Goal: Obtain resource: Obtain resource

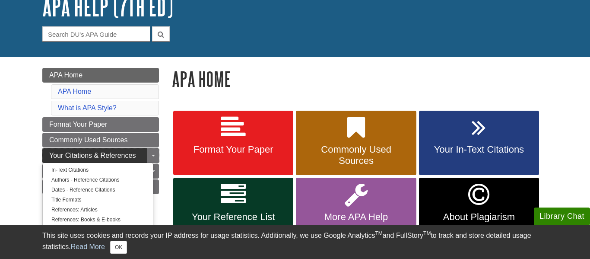
scroll to position [63, 0]
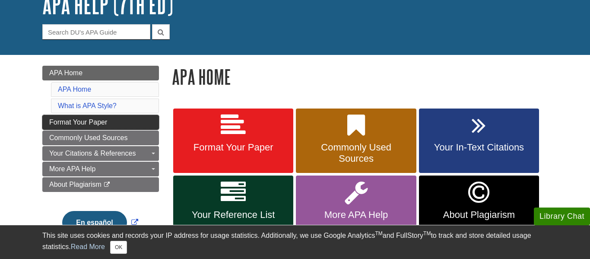
click at [69, 128] on link "Format Your Paper" at bounding box center [100, 122] width 117 height 15
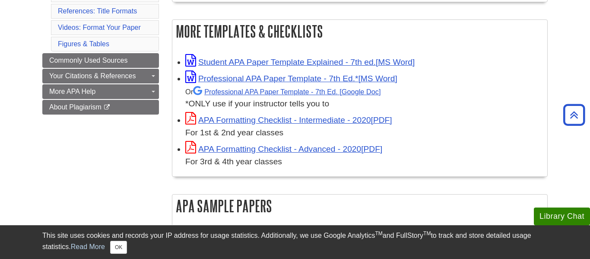
scroll to position [235, 0]
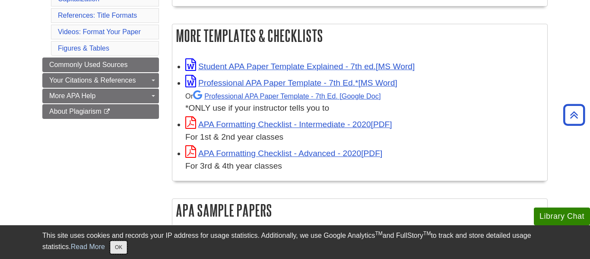
click at [112, 251] on button "OK" at bounding box center [118, 246] width 17 height 13
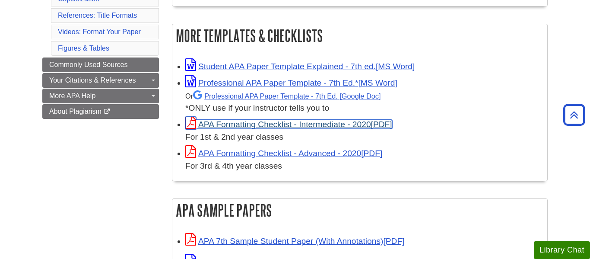
click at [318, 120] on link "APA Formatting Checklist - Intermediate - 2020" at bounding box center [288, 124] width 207 height 9
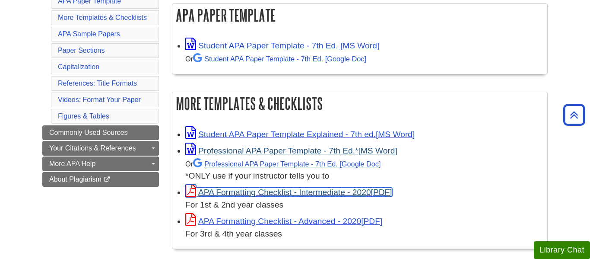
scroll to position [168, 0]
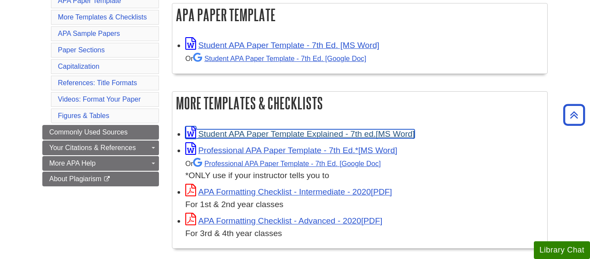
click at [291, 135] on link "Student APA Paper Template Explained - 7th ed." at bounding box center [299, 133] width 229 height 9
click at [351, 132] on link "Student APA Paper Template Explained - 7th ed." at bounding box center [299, 133] width 229 height 9
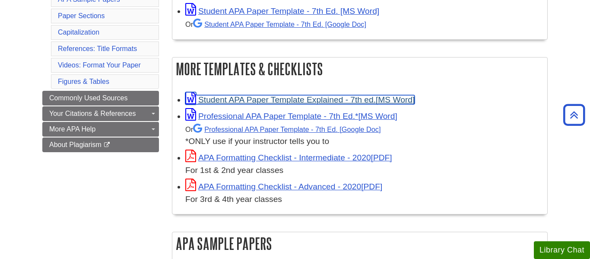
scroll to position [202, 0]
